Goal: Transaction & Acquisition: Purchase product/service

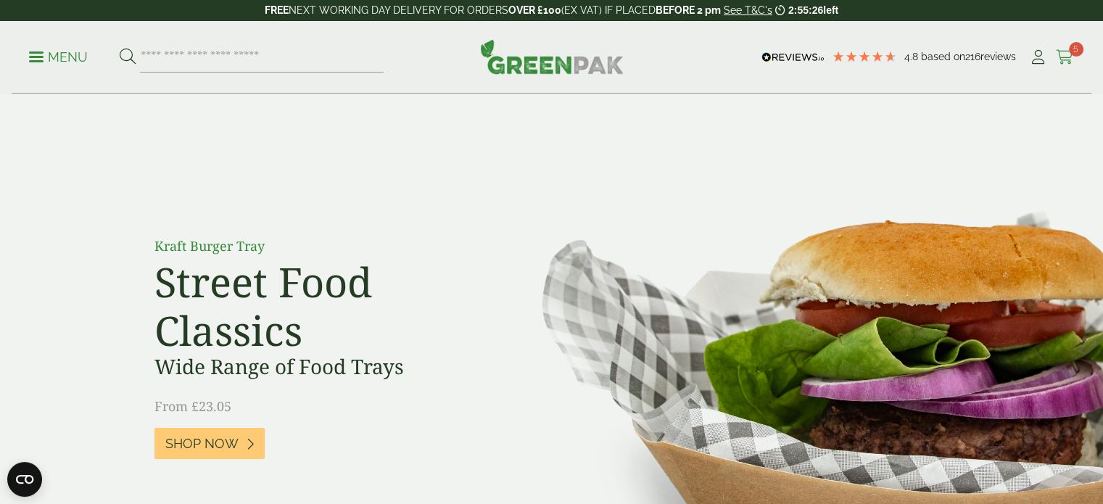
click at [1063, 57] on icon at bounding box center [1065, 57] width 18 height 14
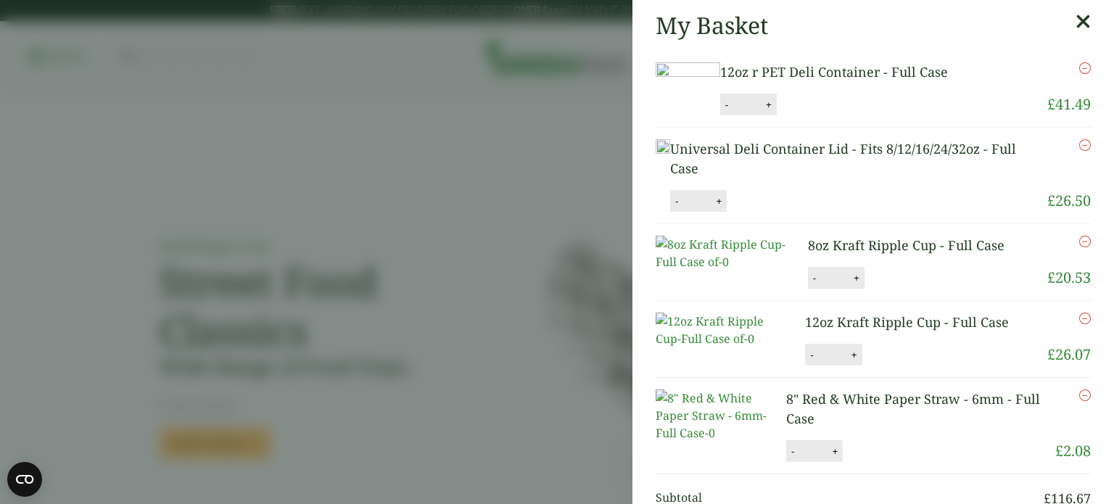
scroll to position [362, 0]
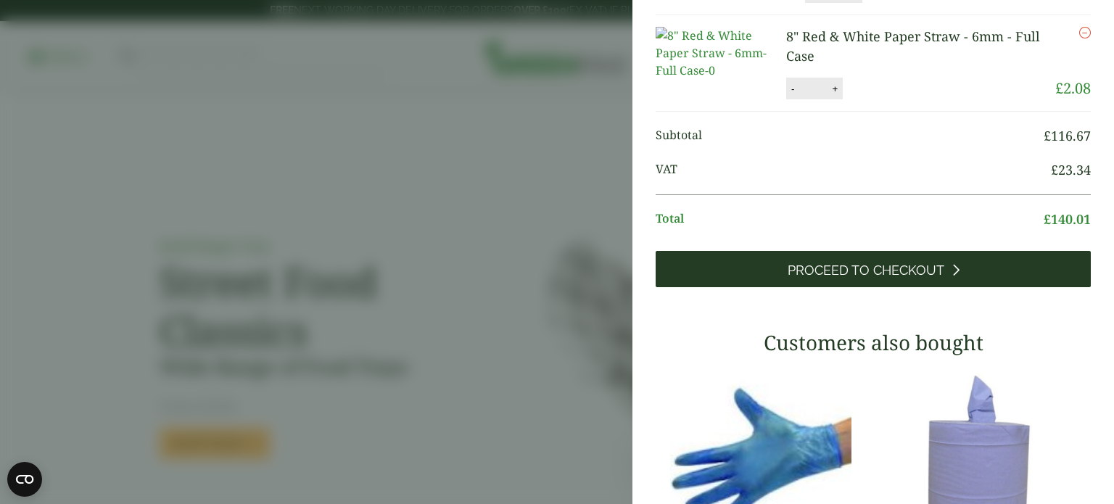
click at [919, 287] on link "Proceed to Checkout" at bounding box center [872, 269] width 435 height 36
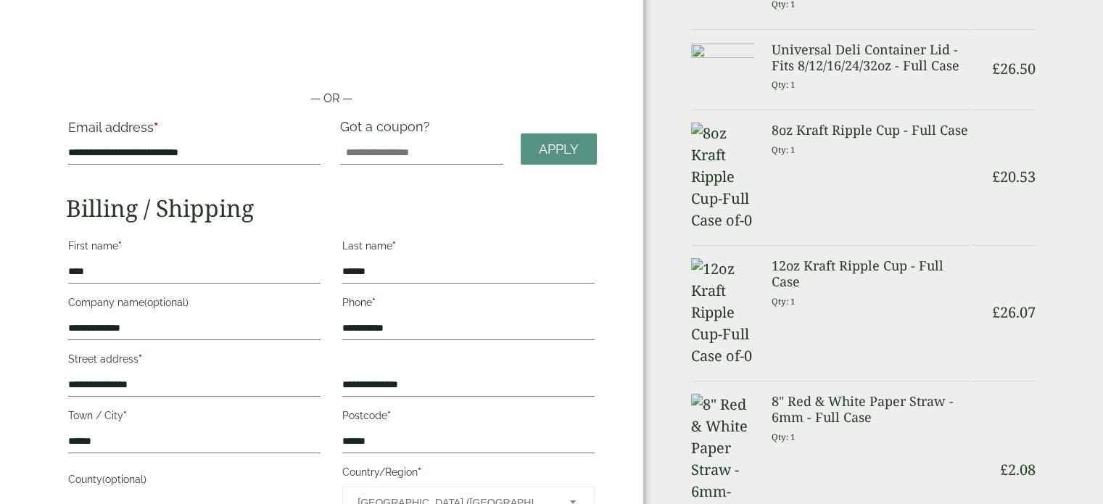
scroll to position [148, 0]
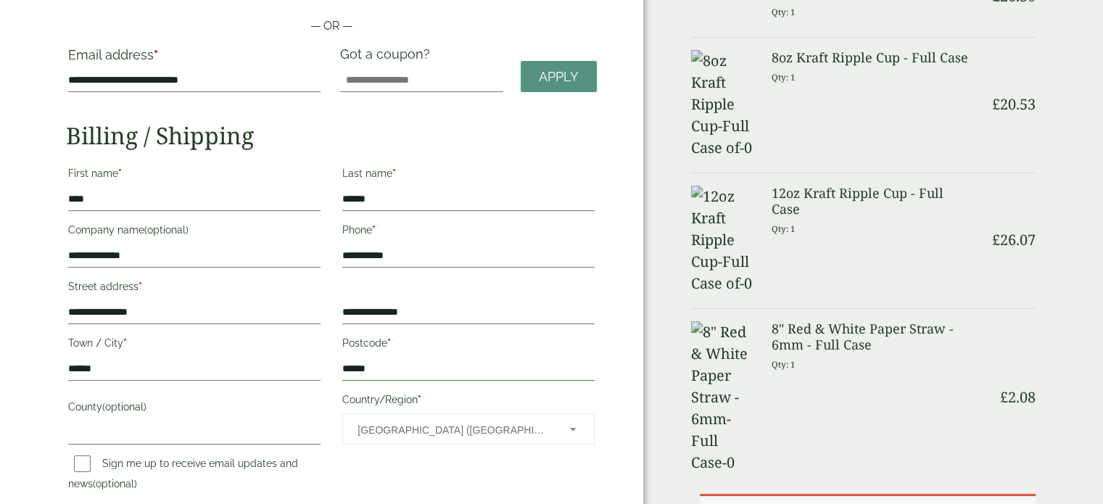
click at [362, 367] on input "******" at bounding box center [468, 368] width 252 height 23
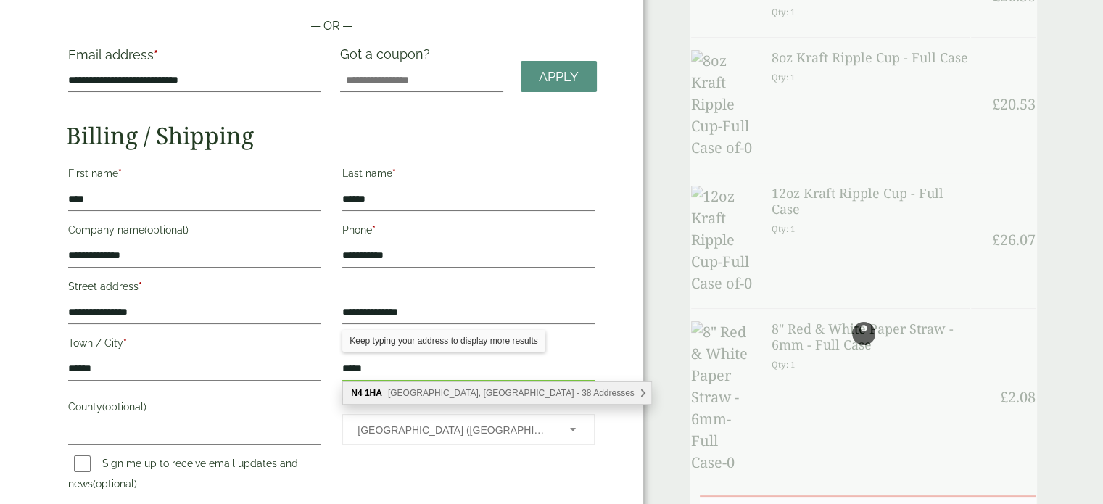
click at [511, 384] on div "N4 1HA Green Lanes, London - 38 Addresses" at bounding box center [497, 393] width 308 height 22
type input "******"
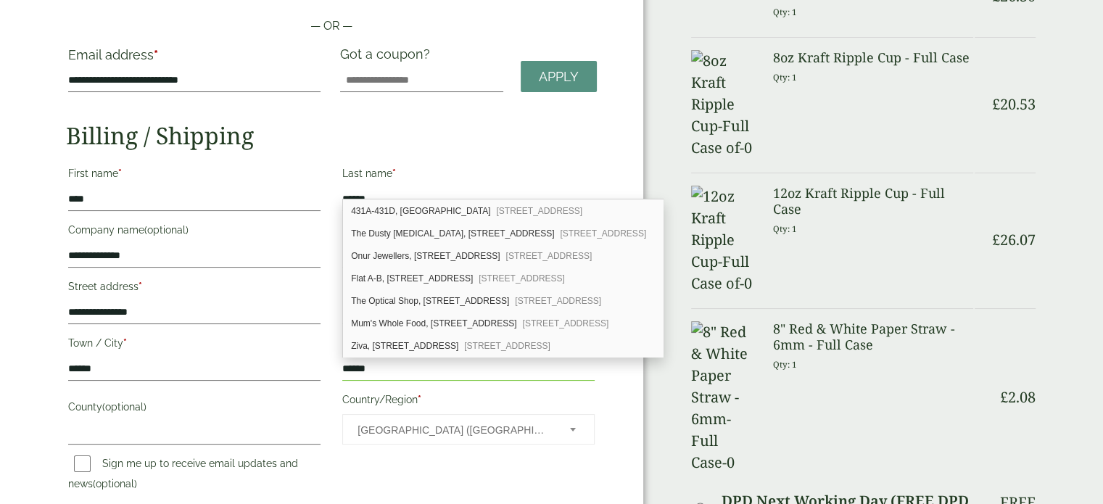
scroll to position [299, 0]
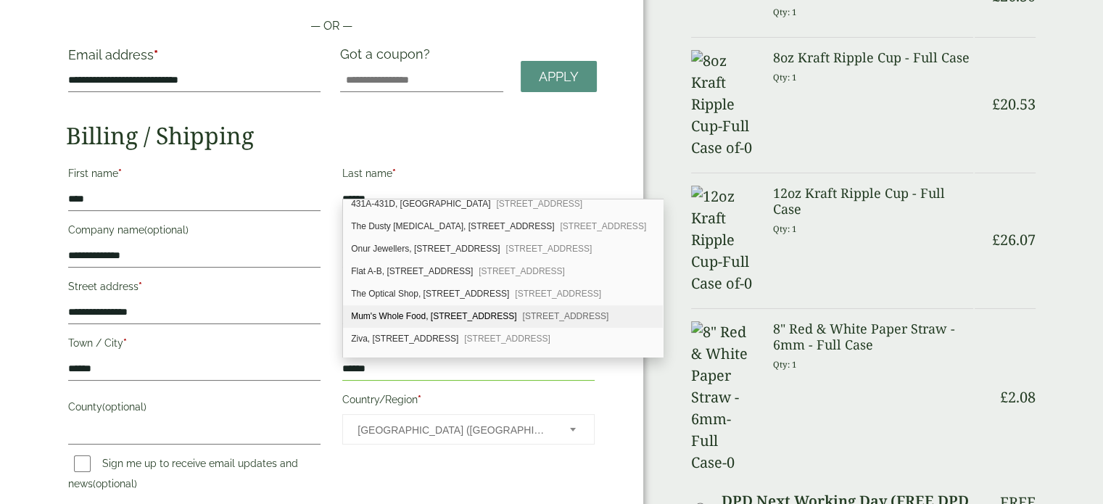
click at [523, 311] on span "London, N4 1HA" at bounding box center [566, 316] width 86 height 10
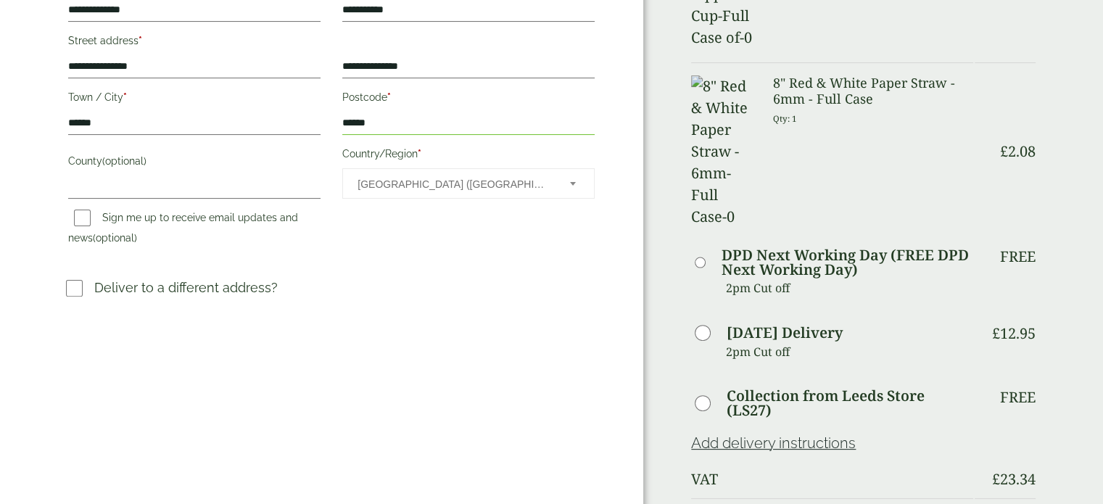
scroll to position [507, 0]
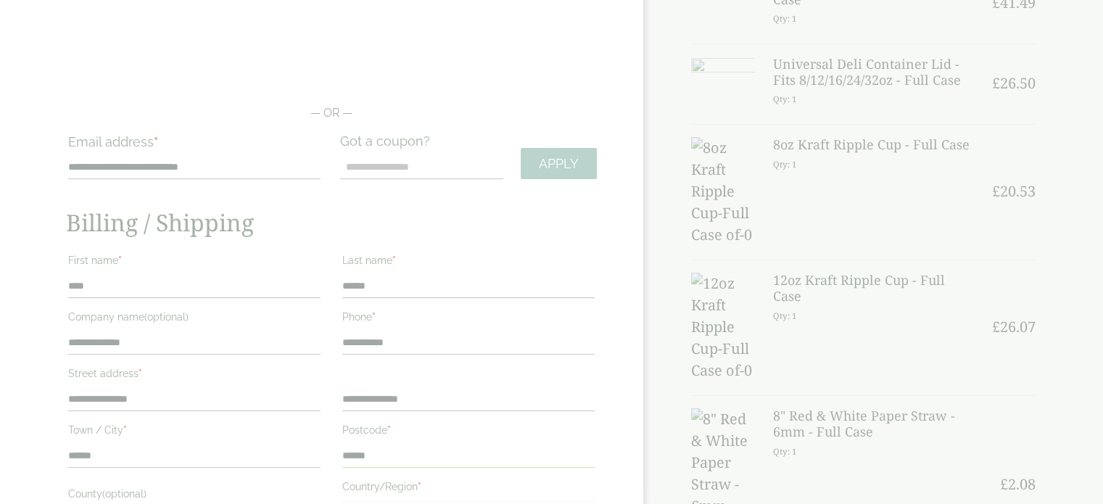
scroll to position [0, 0]
